Goal: Check status: Check status

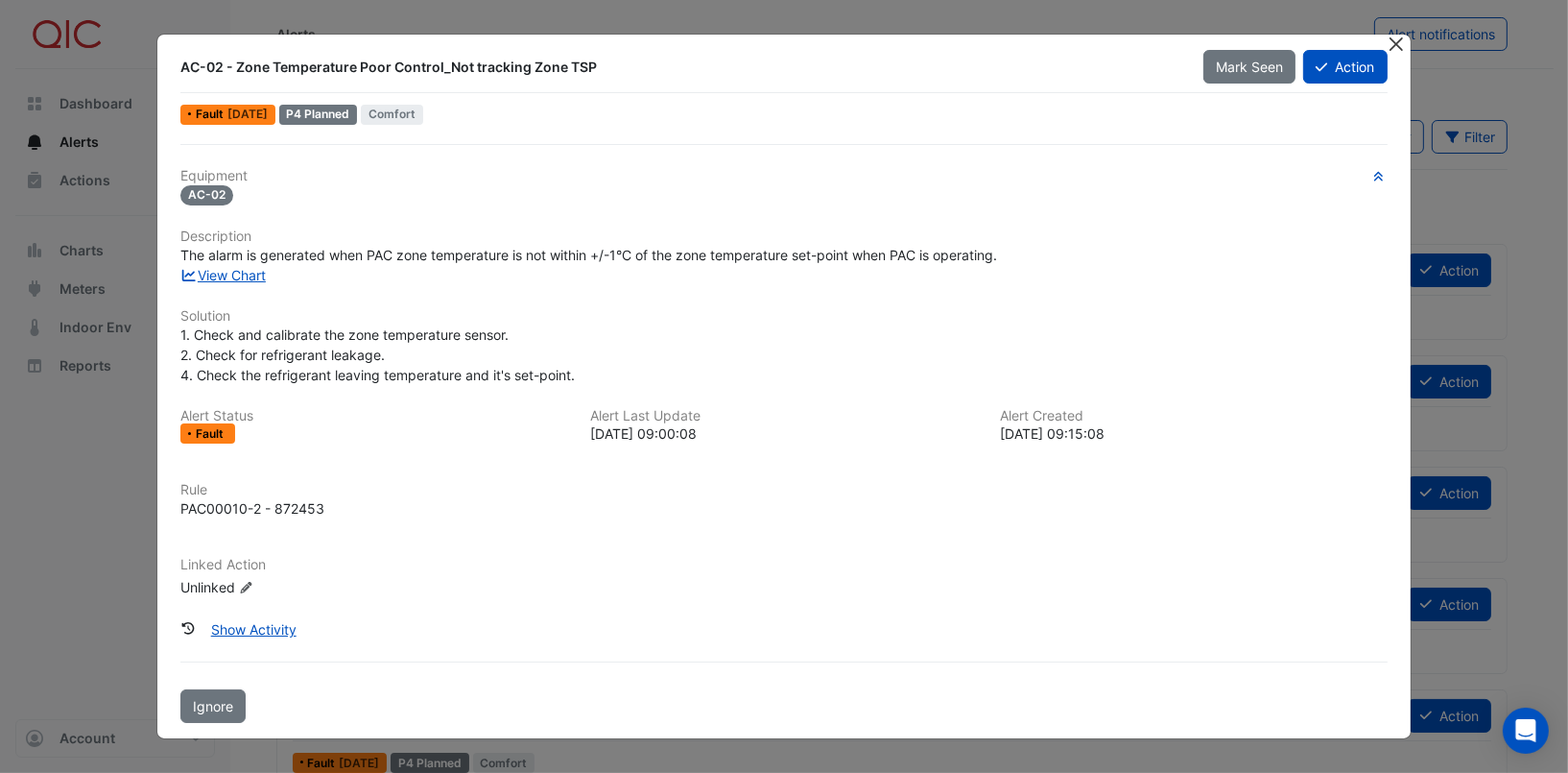
click at [1396, 46] on button "Close" at bounding box center [1396, 44] width 20 height 20
